Goal: Task Accomplishment & Management: Manage account settings

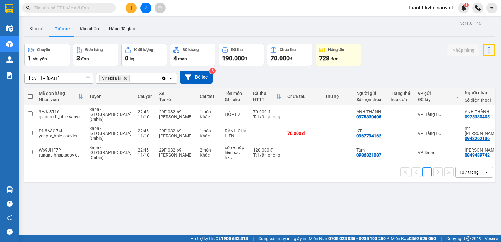
click at [84, 31] on button "Kho nhận" at bounding box center [89, 28] width 29 height 15
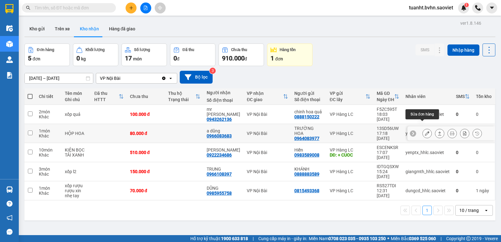
click at [423, 128] on button at bounding box center [427, 133] width 9 height 11
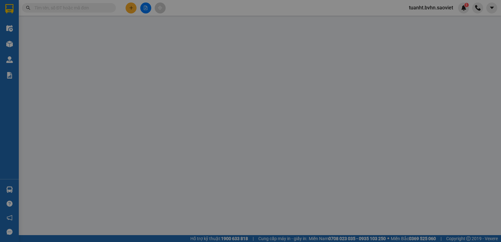
type input "0964083977"
type input "TRƯỜNG HOA"
type input "0966083683"
type input "a dũng"
type input "0"
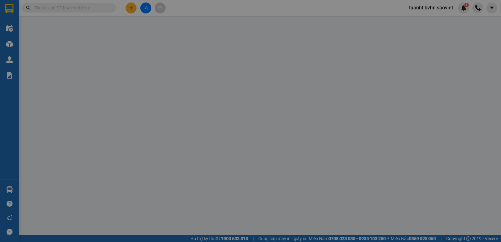
type input "80.000"
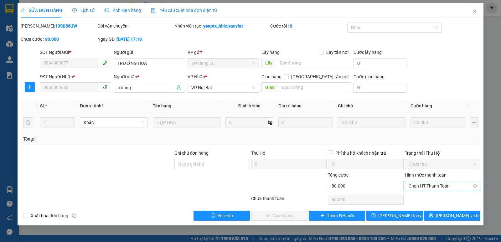
click at [428, 182] on span "Chọn HT Thanh Toán" at bounding box center [442, 185] width 68 height 9
click at [428, 206] on div "Chuyển khoản" at bounding box center [442, 208] width 68 height 7
type input "0"
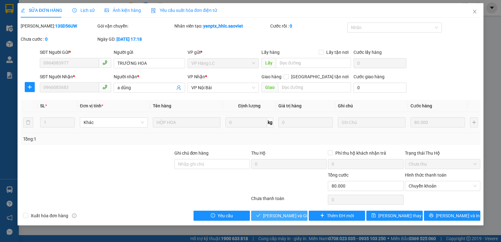
click at [275, 213] on span "[PERSON_NAME] và Giao hàng" at bounding box center [293, 215] width 60 height 7
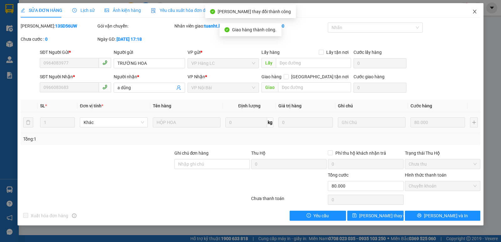
click at [472, 12] on icon "close" at bounding box center [474, 11] width 5 height 5
